Goal: Navigation & Orientation: Find specific page/section

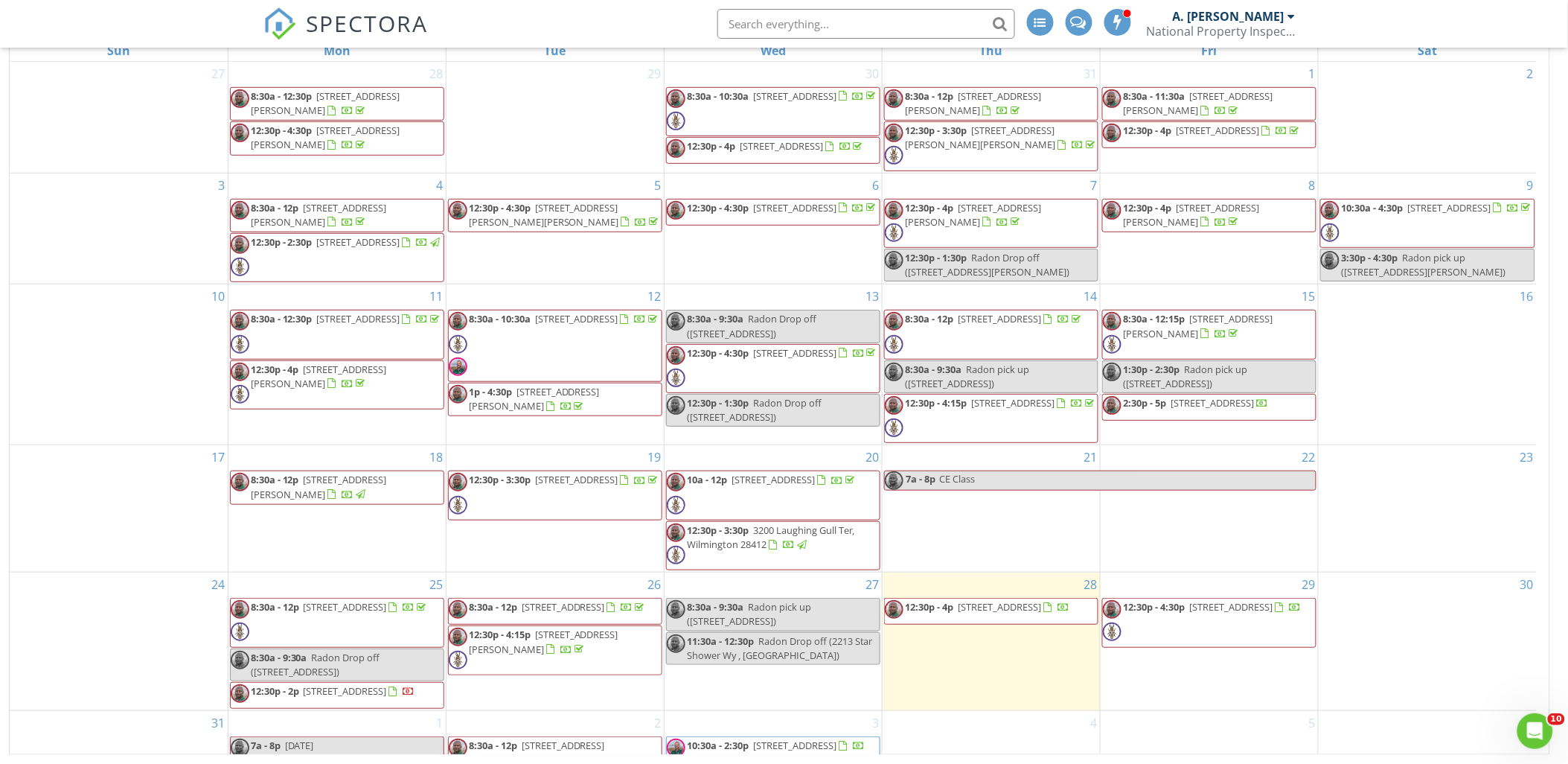
scroll to position [37, 0]
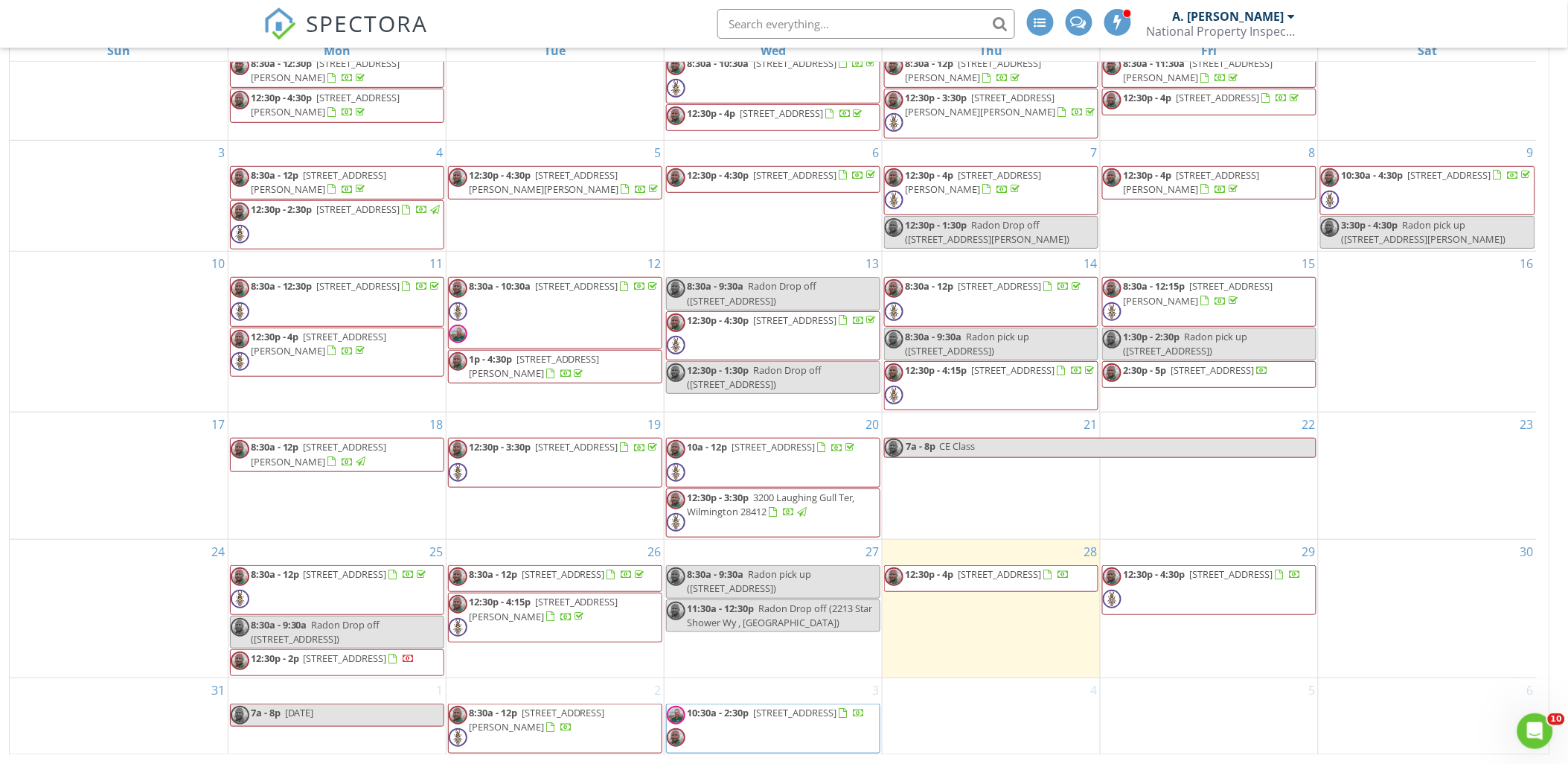
click at [1390, 358] on div "16" at bounding box center [1427, 331] width 218 height 160
click at [1447, 440] on div at bounding box center [1427, 449] width 218 height 24
click at [1498, 317] on div "16" at bounding box center [1427, 331] width 218 height 160
